Goal: Download file/media

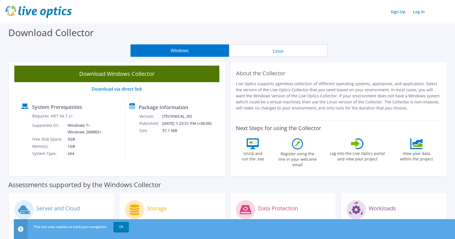
click at [158, 78] on link "Download Windows Collector" at bounding box center [116, 74] width 205 height 17
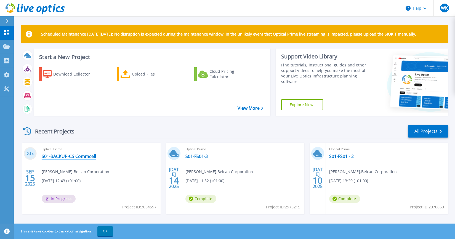
click at [77, 156] on link "S01-BACKUP-CS Commcell" at bounding box center [69, 157] width 54 height 6
